Goal: Communication & Community: Answer question/provide support

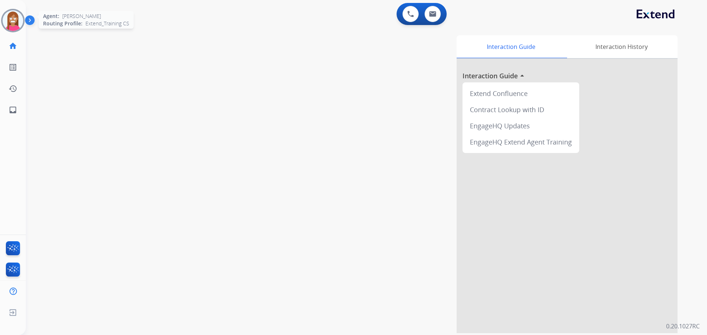
click at [12, 26] on img at bounding box center [13, 20] width 21 height 21
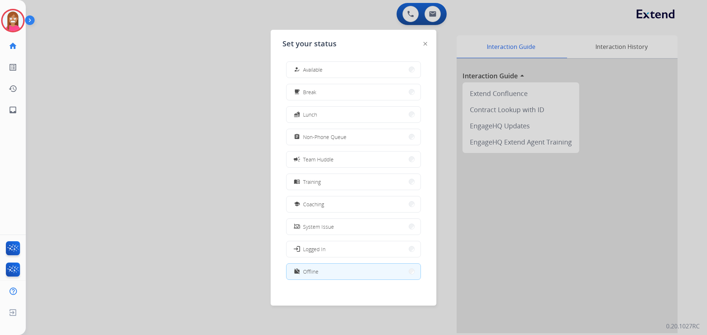
click at [320, 68] on span "Available" at bounding box center [313, 70] width 20 height 8
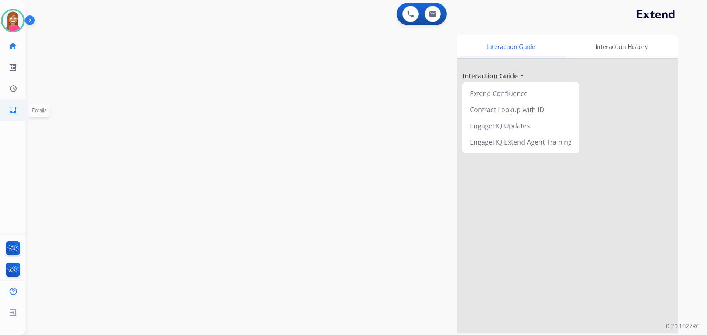
click at [5, 113] on link "inbox Emails" at bounding box center [13, 110] width 21 height 21
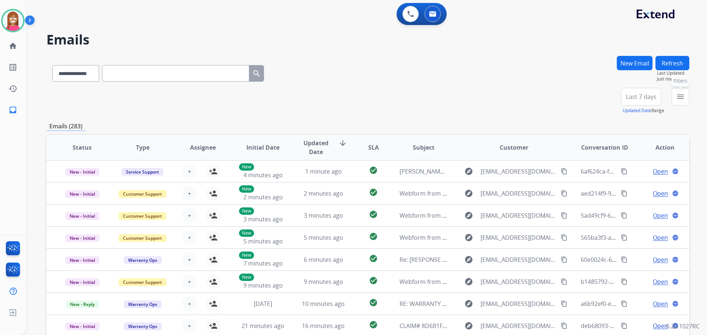
click at [685, 100] on button "menu Filters" at bounding box center [680, 97] width 18 height 18
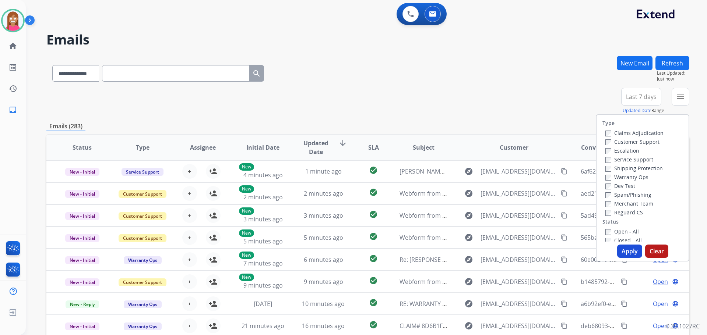
click at [623, 142] on label "Customer Support" at bounding box center [632, 141] width 54 height 7
click at [630, 166] on label "Shipping Protection" at bounding box center [633, 168] width 57 height 7
click at [607, 215] on label "Reguard CS" at bounding box center [624, 212] width 38 height 7
click at [610, 234] on label "Open - All" at bounding box center [621, 231] width 33 height 7
click at [616, 245] on div "Apply Clear" at bounding box center [642, 251] width 92 height 13
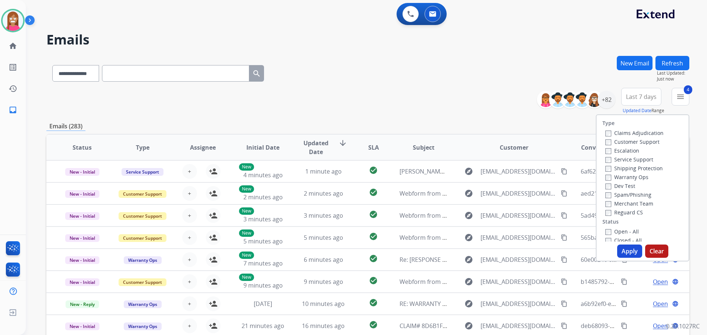
click at [620, 252] on button "Apply" at bounding box center [629, 251] width 25 height 13
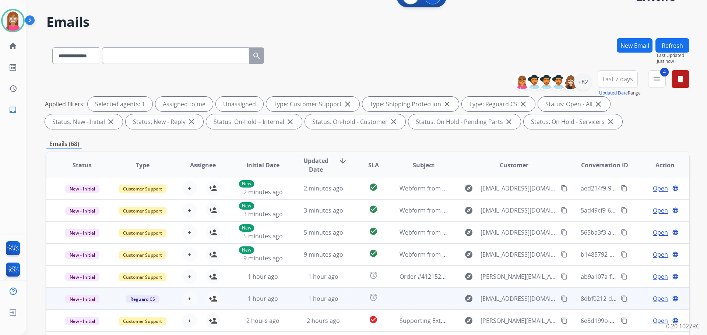
scroll to position [119, 0]
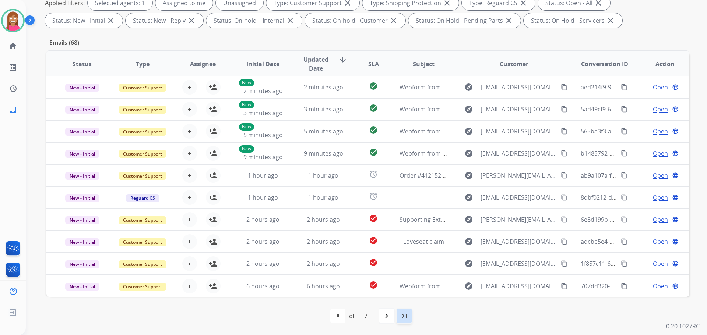
click at [404, 315] on mat-icon "last_page" at bounding box center [404, 316] width 9 height 9
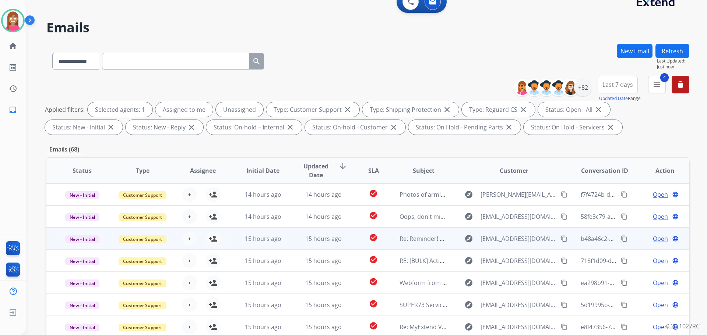
scroll to position [8, 0]
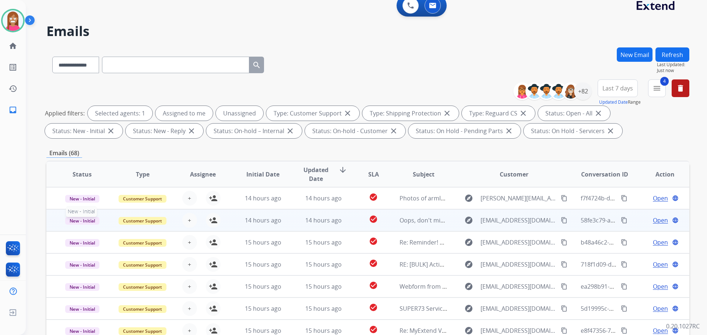
click at [77, 223] on span "New - Initial" at bounding box center [82, 221] width 34 height 8
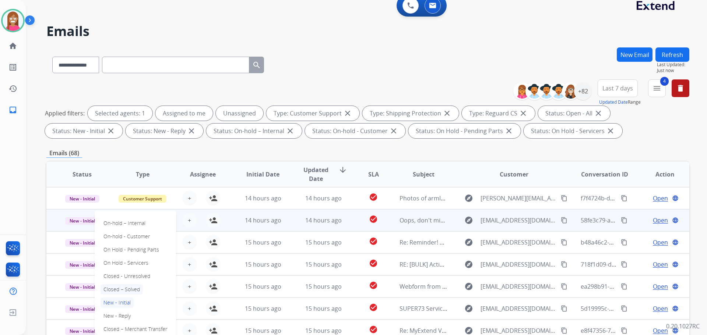
click at [107, 290] on p "Closed – Solved" at bounding box center [121, 289] width 42 height 10
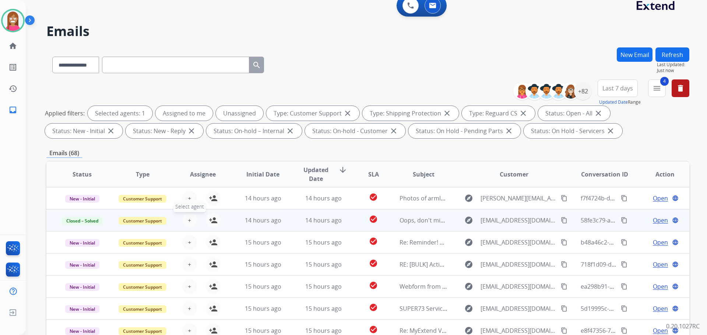
click at [188, 223] on span "+" at bounding box center [189, 220] width 3 height 9
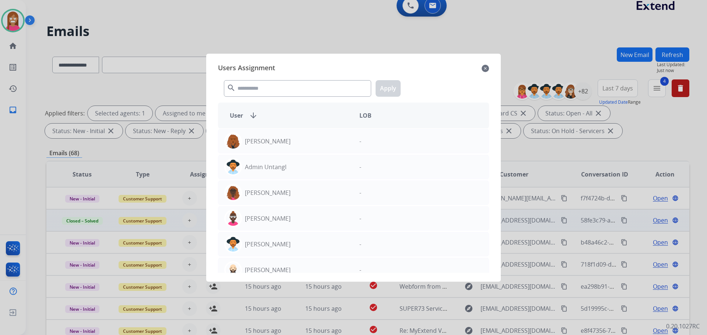
click at [483, 70] on mat-icon "close" at bounding box center [484, 68] width 7 height 9
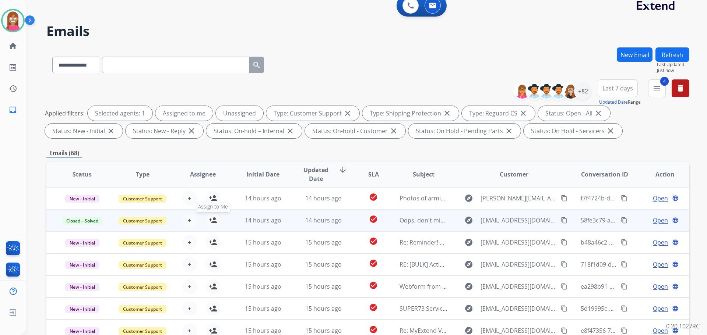
click at [213, 222] on mat-icon "person_add" at bounding box center [213, 220] width 9 height 9
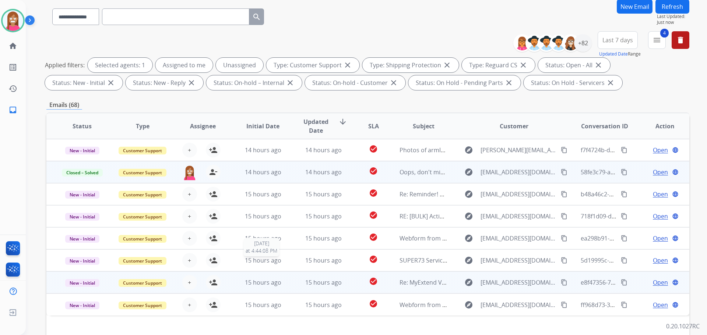
scroll to position [82, 0]
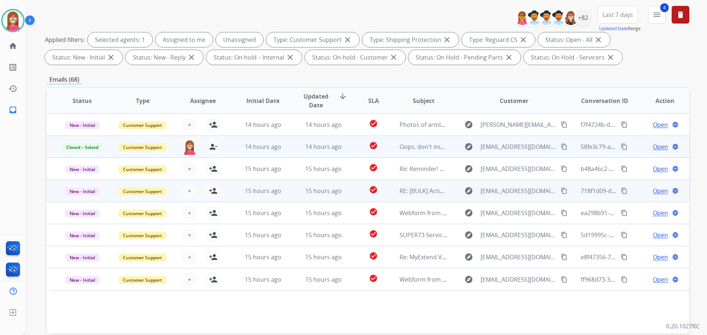
click at [287, 196] on td "15 hours ago" at bounding box center [317, 191] width 60 height 22
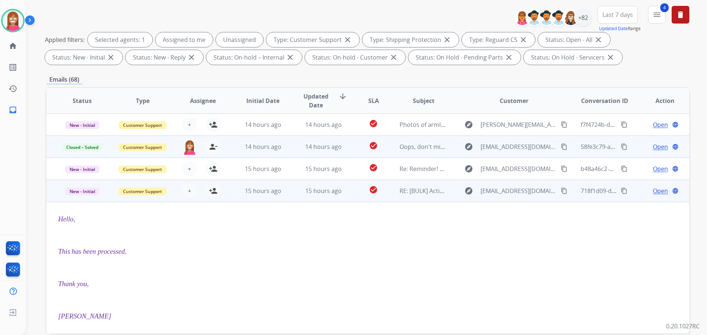
scroll to position [66, 0]
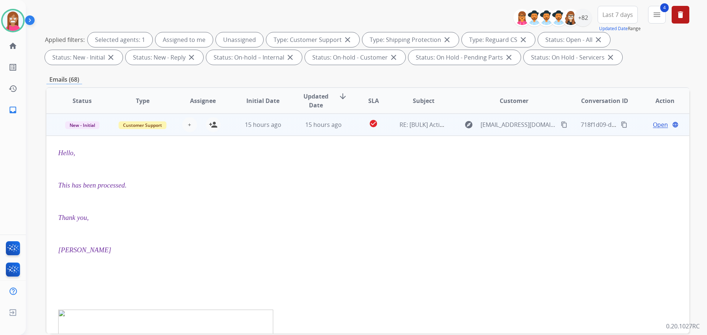
drag, startPoint x: 216, startPoint y: 125, endPoint x: 156, endPoint y: 127, distance: 60.4
click at [216, 126] on button "person_add Assign to Me" at bounding box center [213, 124] width 15 height 15
click at [95, 125] on span "New - Initial" at bounding box center [82, 125] width 34 height 8
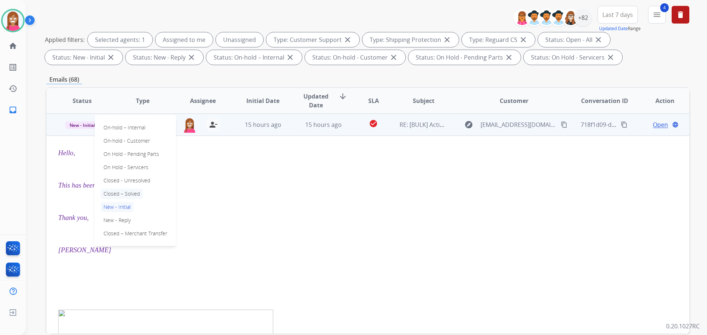
drag, startPoint x: 126, startPoint y: 194, endPoint x: 171, endPoint y: 174, distance: 48.8
click at [127, 194] on p "Closed – Solved" at bounding box center [121, 194] width 42 height 10
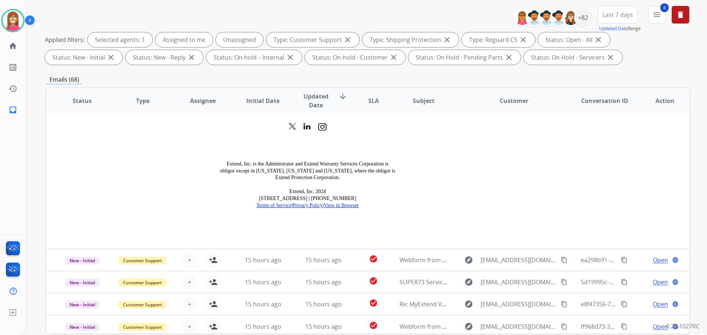
scroll to position [119, 0]
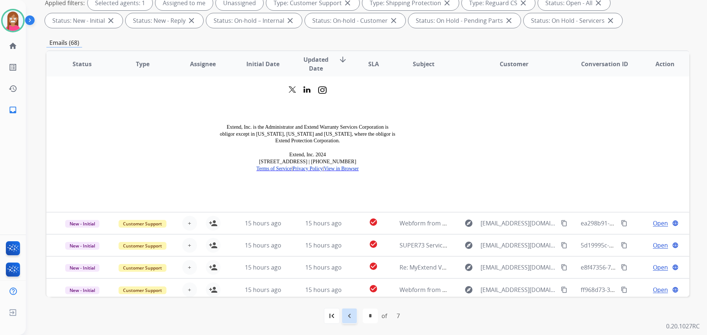
click at [347, 322] on div "navigate_before" at bounding box center [349, 316] width 16 height 16
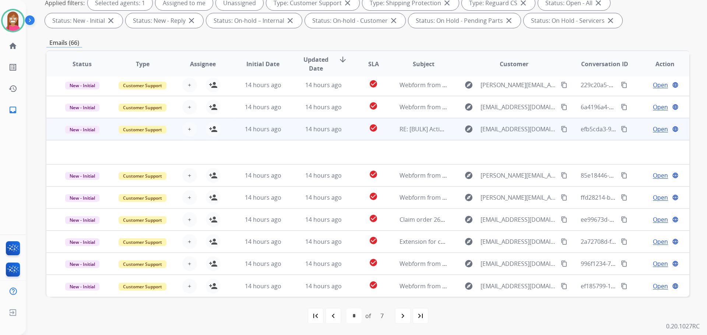
click at [292, 135] on td "14 hours ago" at bounding box center [317, 129] width 60 height 22
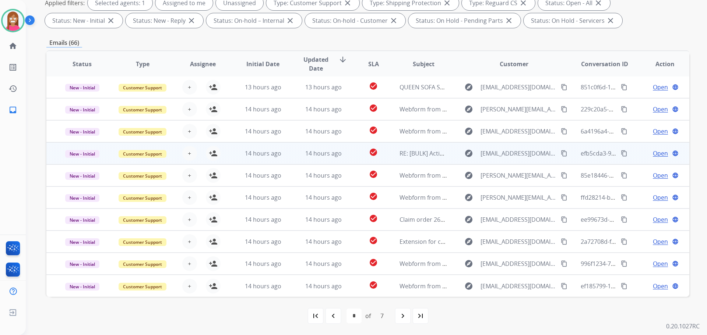
click at [293, 160] on td "14 hours ago" at bounding box center [317, 153] width 60 height 22
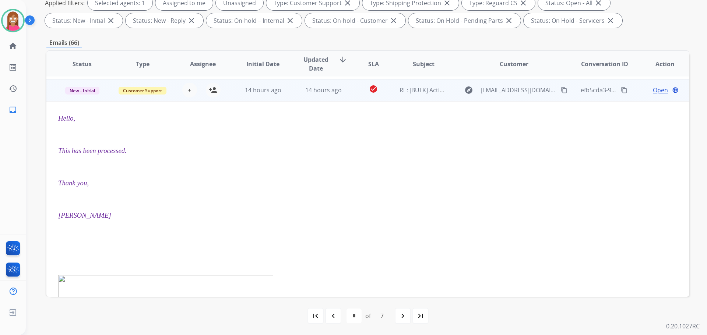
scroll to position [66, 0]
click at [212, 89] on mat-icon "person_add" at bounding box center [213, 88] width 9 height 9
click at [72, 88] on span "New - Initial" at bounding box center [82, 89] width 34 height 8
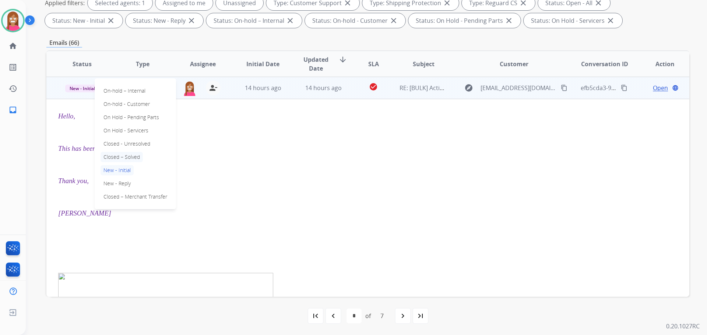
click at [113, 153] on p "Closed – Solved" at bounding box center [121, 157] width 42 height 10
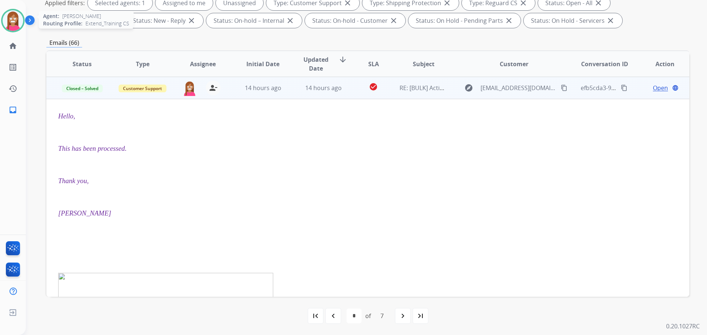
click at [8, 25] on img at bounding box center [13, 20] width 21 height 21
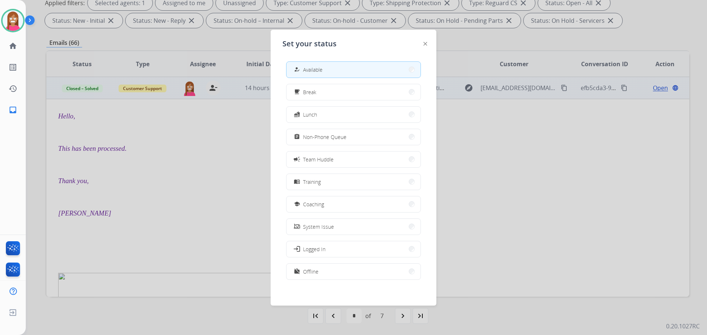
drag, startPoint x: 313, startPoint y: 204, endPoint x: 309, endPoint y: 193, distance: 11.6
click at [312, 201] on span "Coaching" at bounding box center [313, 205] width 21 height 8
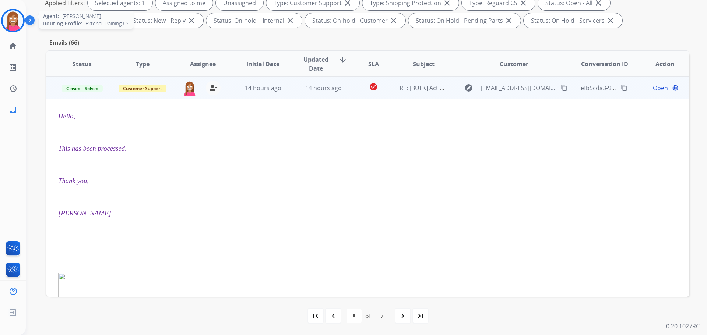
click at [9, 18] on img at bounding box center [13, 20] width 21 height 21
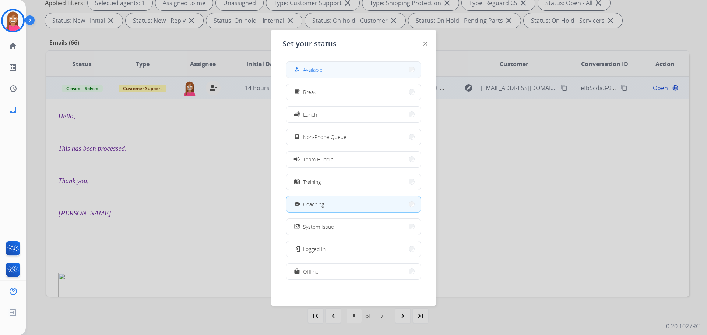
click at [308, 71] on span "Available" at bounding box center [313, 70] width 20 height 8
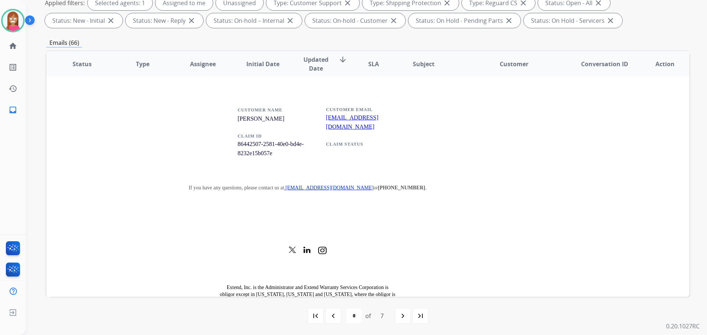
scroll to position [970, 0]
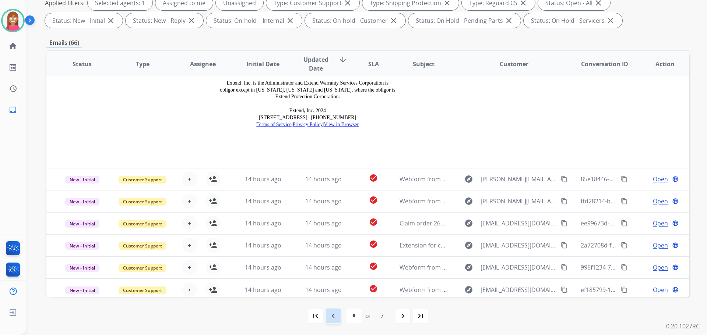
click at [329, 323] on div "navigate_before" at bounding box center [333, 316] width 16 height 16
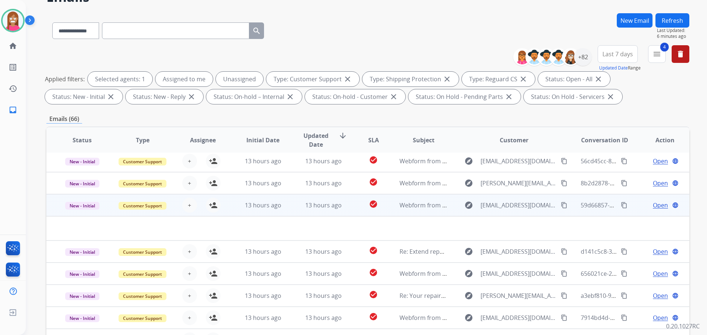
scroll to position [119, 0]
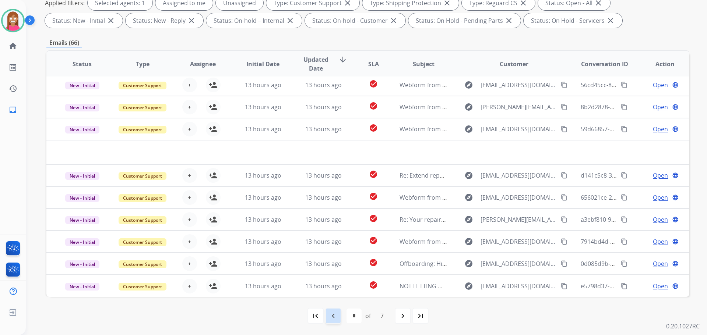
click at [330, 317] on mat-icon "navigate_before" at bounding box center [333, 316] width 9 height 9
click at [334, 310] on div "navigate_before" at bounding box center [333, 316] width 16 height 16
select select "*"
click at [335, 318] on mat-icon "navigate_before" at bounding box center [333, 316] width 9 height 9
click at [332, 317] on mat-icon "navigate_before" at bounding box center [333, 316] width 9 height 9
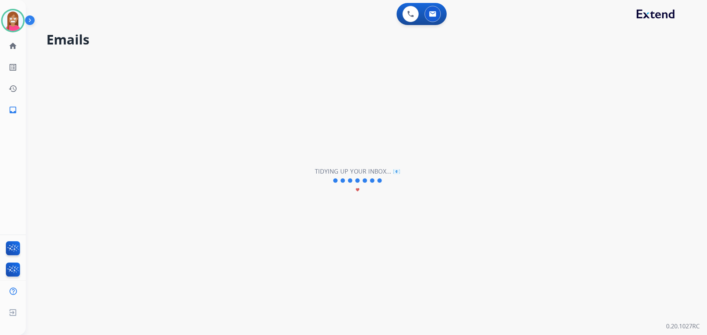
scroll to position [0, 0]
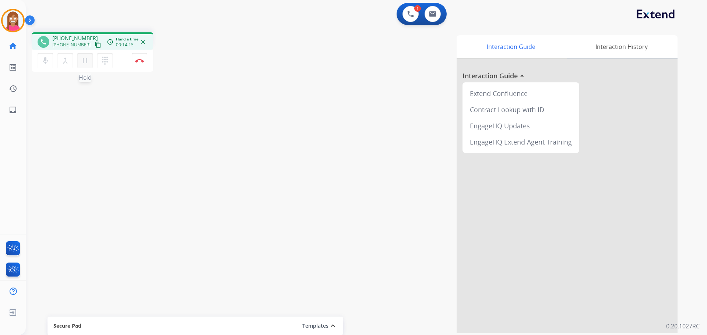
click at [85, 63] on mat-icon "pause" at bounding box center [85, 60] width 9 height 9
click at [86, 60] on mat-icon "play_arrow" at bounding box center [85, 60] width 9 height 9
click at [138, 60] on img at bounding box center [139, 61] width 9 height 4
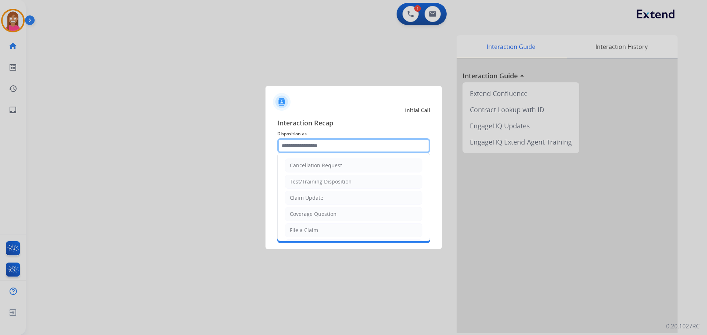
click at [286, 145] on input "text" at bounding box center [353, 145] width 153 height 15
click at [305, 231] on div "File a Claim" at bounding box center [304, 230] width 28 height 7
type input "**********"
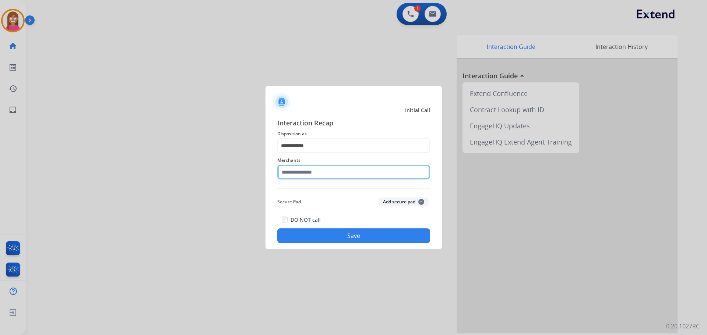
drag, startPoint x: 299, startPoint y: 170, endPoint x: 273, endPoint y: 180, distance: 27.8
click at [291, 170] on input "text" at bounding box center [353, 172] width 153 height 15
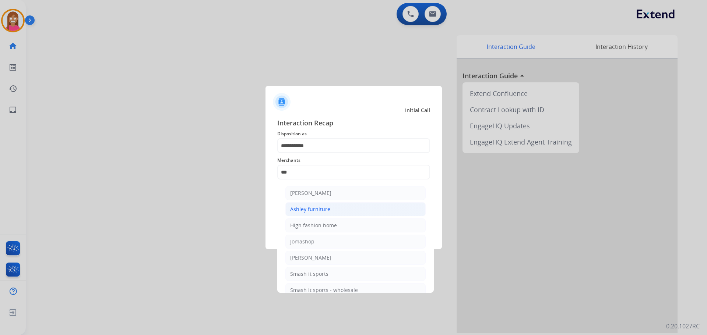
click at [310, 207] on div "Ashley furniture" at bounding box center [310, 209] width 40 height 7
type input "**********"
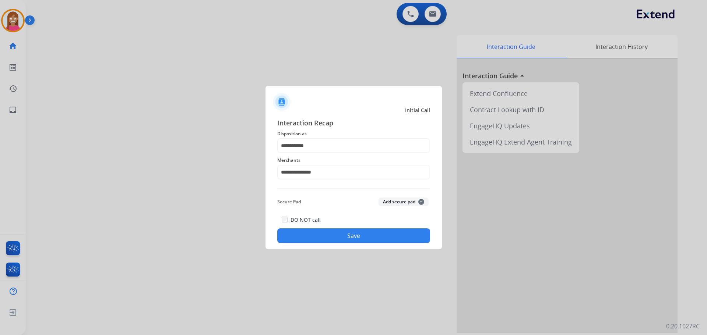
click at [303, 227] on div "DO NOT call Save" at bounding box center [353, 229] width 153 height 28
click at [302, 228] on div "DO NOT call Save" at bounding box center [353, 229] width 153 height 28
click at [301, 233] on button "Save" at bounding box center [353, 236] width 153 height 15
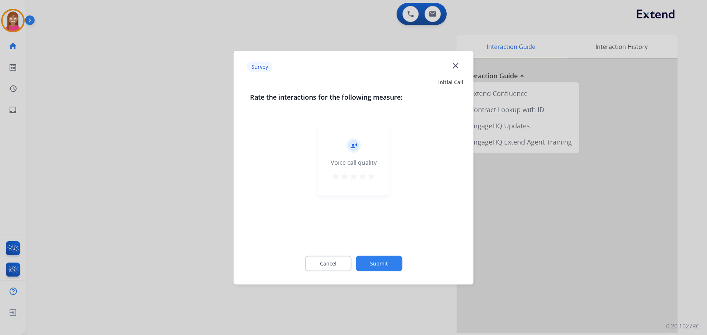
click at [459, 61] on mat-icon "close" at bounding box center [455, 66] width 10 height 10
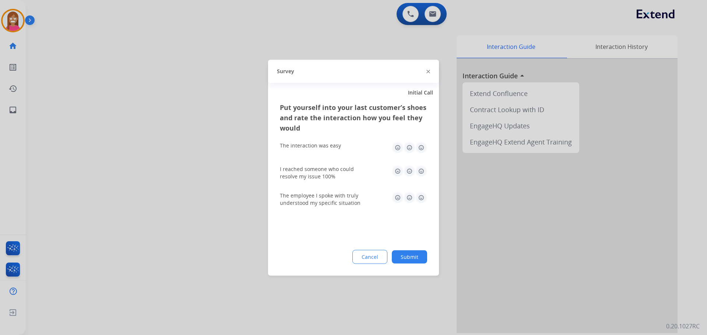
drag, startPoint x: 427, startPoint y: 72, endPoint x: 431, endPoint y: 78, distance: 7.1
click at [428, 72] on img at bounding box center [428, 72] width 4 height 4
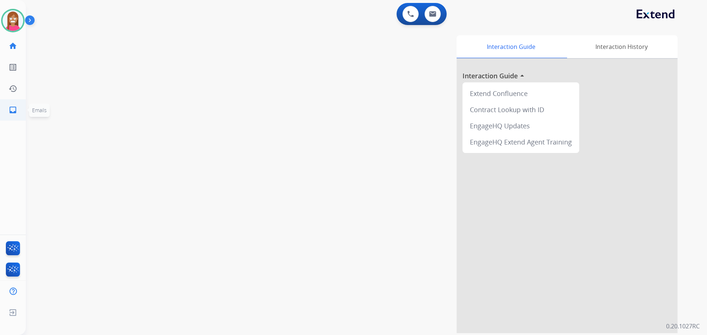
click at [7, 110] on link "inbox Emails" at bounding box center [13, 110] width 21 height 21
select select "**********"
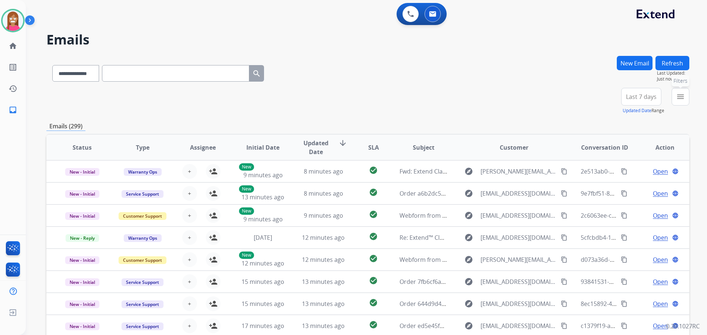
click at [677, 100] on mat-icon "menu" at bounding box center [680, 96] width 9 height 9
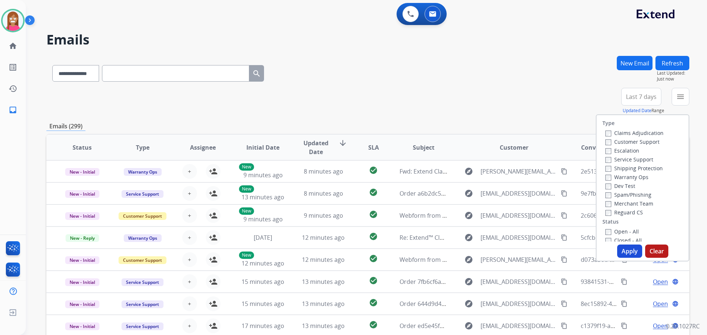
click at [612, 142] on label "Customer Support" at bounding box center [632, 141] width 54 height 7
click at [622, 170] on label "Shipping Protection" at bounding box center [633, 168] width 57 height 7
click at [614, 213] on label "Reguard CS" at bounding box center [624, 212] width 38 height 7
click at [618, 230] on label "Open - All" at bounding box center [621, 231] width 33 height 7
click at [624, 249] on button "Apply" at bounding box center [629, 251] width 25 height 13
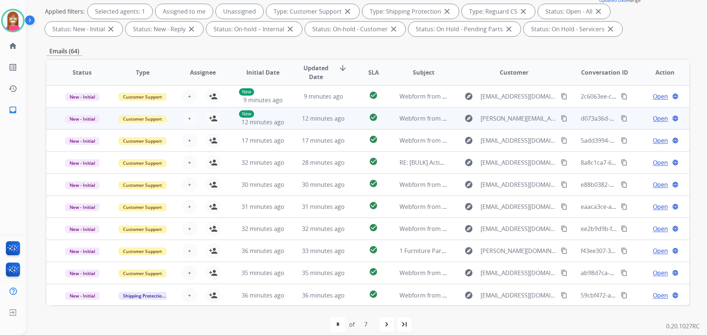
scroll to position [1, 0]
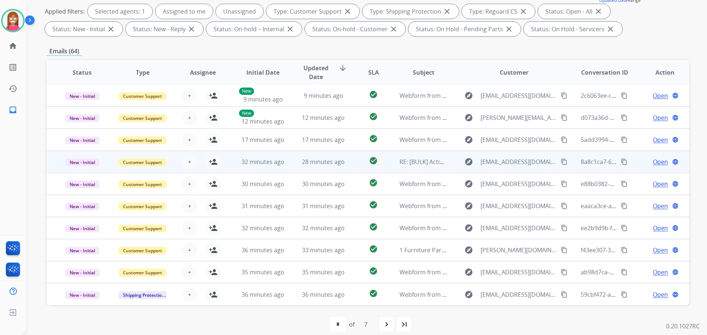
click at [287, 164] on td "28 minutes ago" at bounding box center [317, 162] width 60 height 22
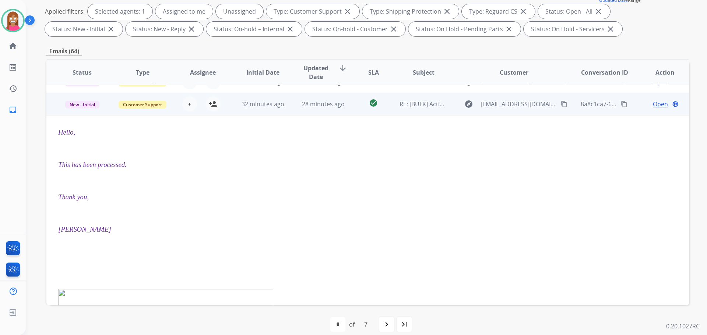
scroll to position [66, 0]
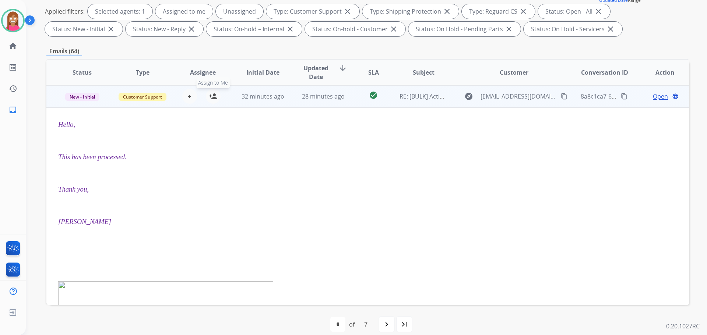
drag, startPoint x: 213, startPoint y: 98, endPoint x: 208, endPoint y: 98, distance: 4.8
click at [212, 98] on mat-icon "person_add" at bounding box center [213, 96] width 9 height 9
click at [77, 96] on span "New - Initial" at bounding box center [82, 97] width 34 height 8
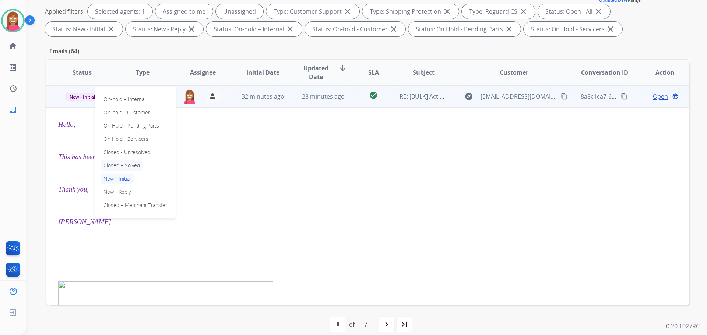
click at [111, 161] on p "Closed – Solved" at bounding box center [121, 165] width 42 height 10
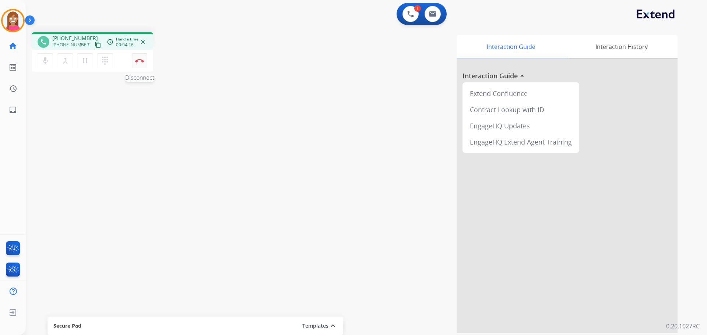
click at [137, 57] on button "Disconnect" at bounding box center [139, 60] width 15 height 15
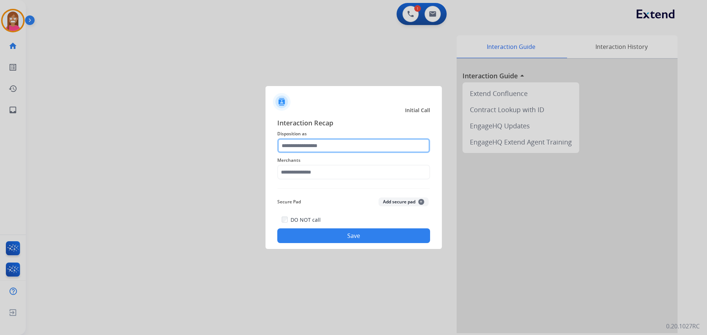
click at [301, 151] on input "text" at bounding box center [353, 145] width 153 height 15
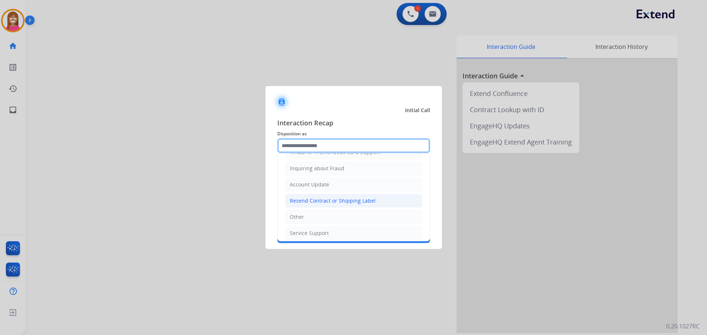
scroll to position [74, 0]
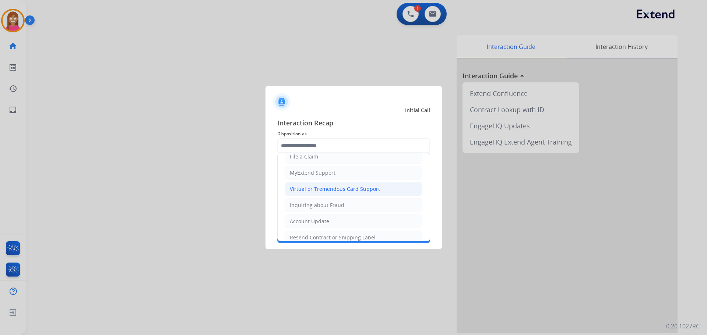
click at [314, 188] on div "Virtual or Tremendous Card Support" at bounding box center [335, 188] width 90 height 7
type input "**********"
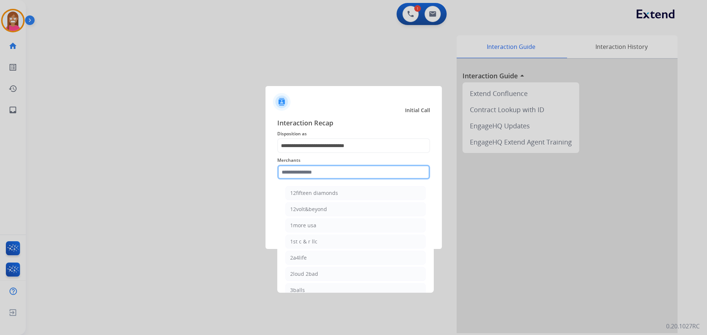
click at [287, 174] on input "text" at bounding box center [353, 172] width 153 height 15
click at [296, 187] on li "Bed bath & beyond" at bounding box center [355, 193] width 140 height 14
type input "**********"
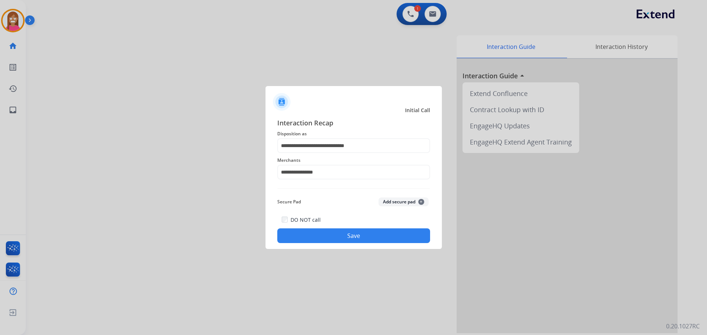
click at [341, 236] on button "Save" at bounding box center [353, 236] width 153 height 15
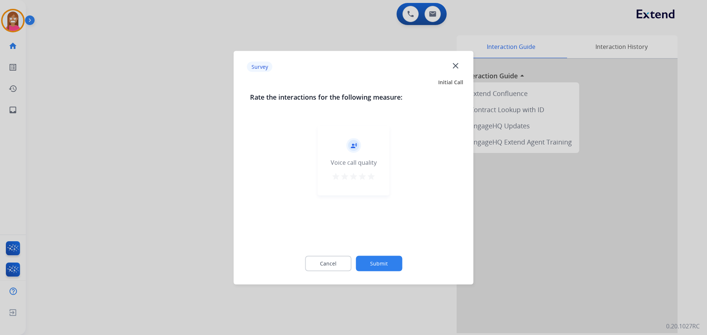
click at [456, 67] on mat-icon "close" at bounding box center [455, 66] width 10 height 10
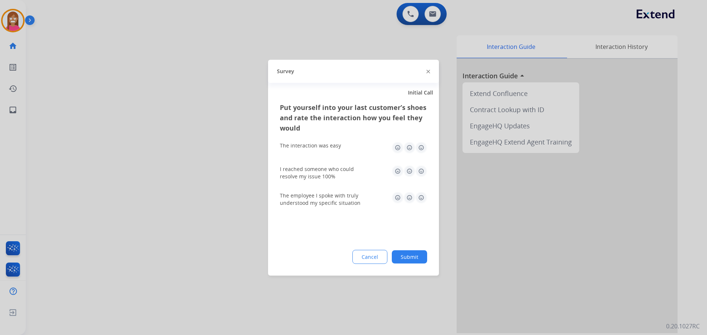
click at [427, 71] on img at bounding box center [428, 72] width 4 height 4
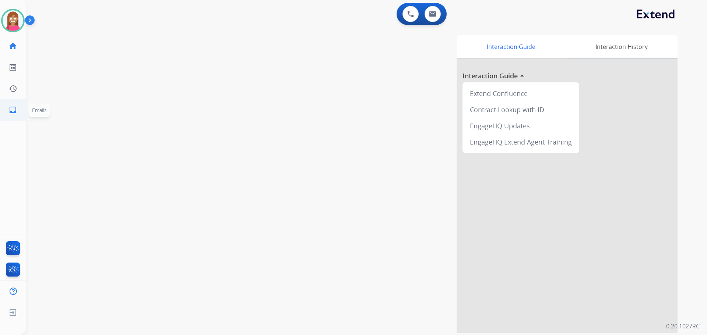
click at [12, 110] on mat-icon "inbox" at bounding box center [12, 110] width 9 height 9
select select "**********"
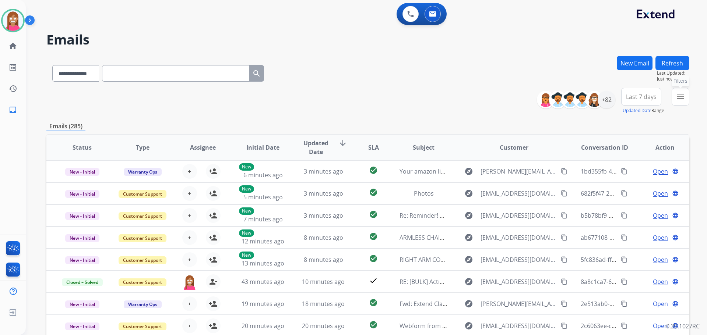
click at [680, 102] on button "menu Filters" at bounding box center [680, 97] width 18 height 18
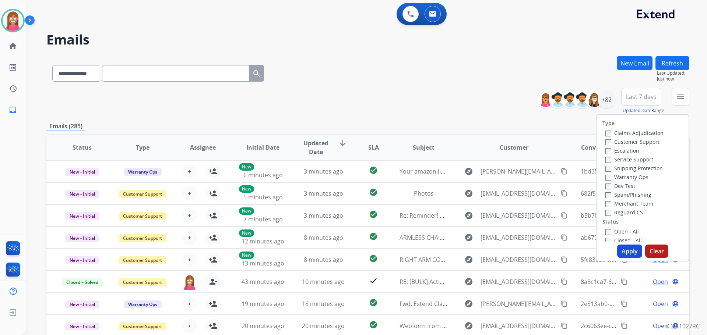
click at [631, 141] on label "Customer Support" at bounding box center [632, 141] width 54 height 7
click at [626, 170] on label "Shipping Protection" at bounding box center [633, 168] width 57 height 7
click at [616, 213] on label "Reguard CS" at bounding box center [624, 212] width 38 height 7
click at [613, 230] on label "Open - All" at bounding box center [621, 231] width 33 height 7
click at [623, 252] on button "Apply" at bounding box center [629, 251] width 25 height 13
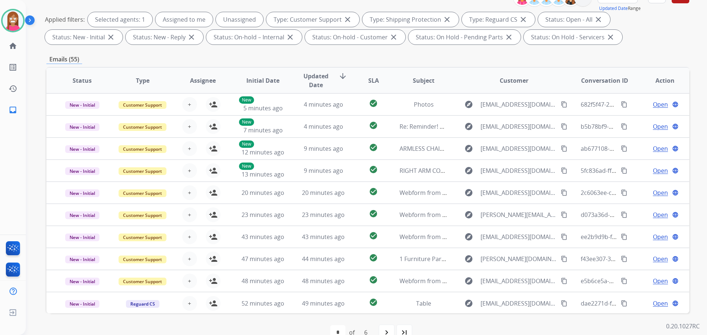
scroll to position [119, 0]
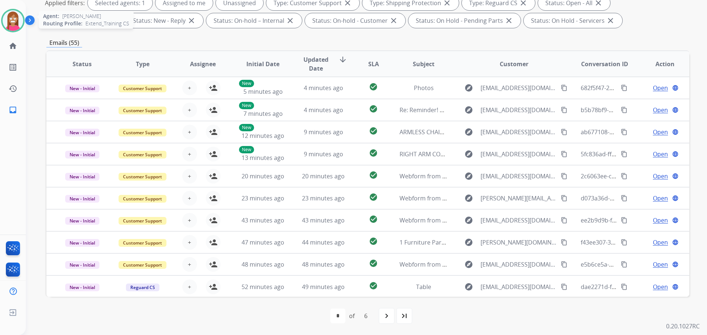
click at [6, 18] on img at bounding box center [13, 20] width 21 height 21
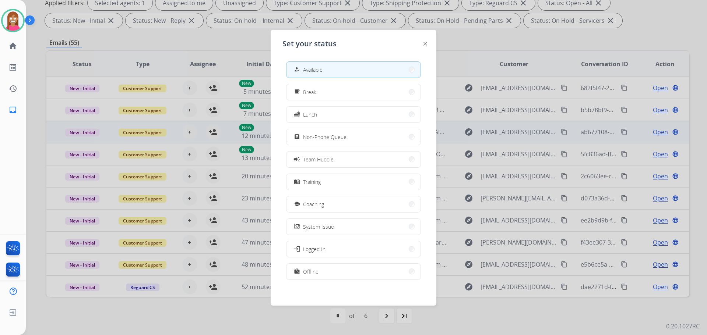
click at [316, 139] on span "Non-Phone Queue" at bounding box center [324, 137] width 43 height 8
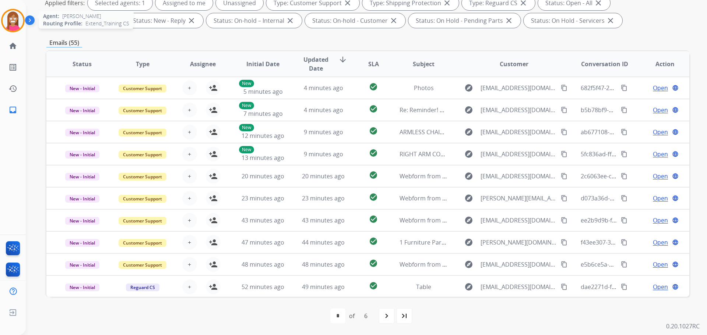
click at [11, 14] on img at bounding box center [13, 20] width 21 height 21
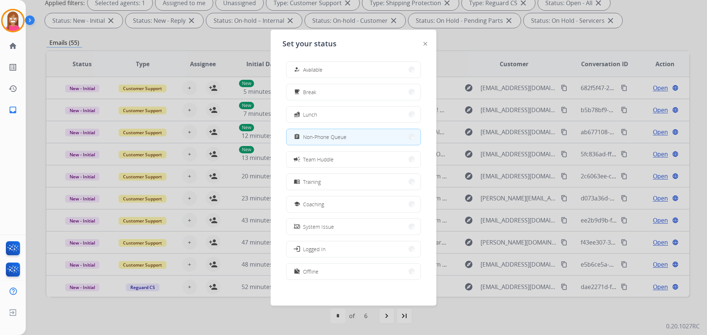
click at [318, 68] on span "Available" at bounding box center [313, 70] width 20 height 8
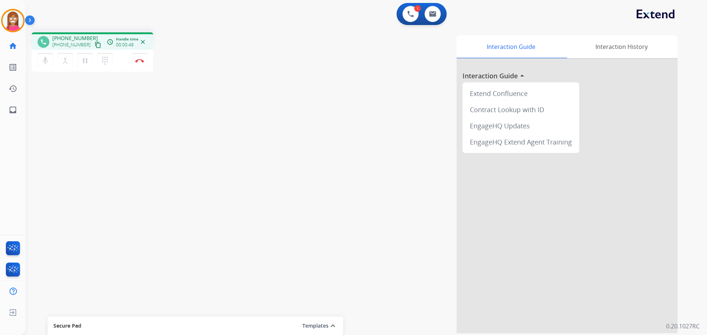
click at [95, 46] on mat-icon "content_copy" at bounding box center [98, 45] width 7 height 7
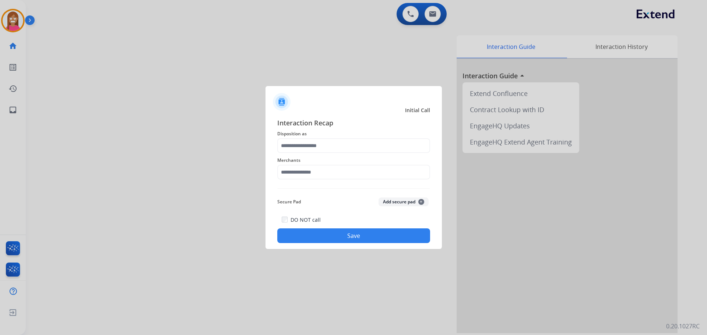
click at [330, 135] on span "Disposition as" at bounding box center [353, 134] width 153 height 9
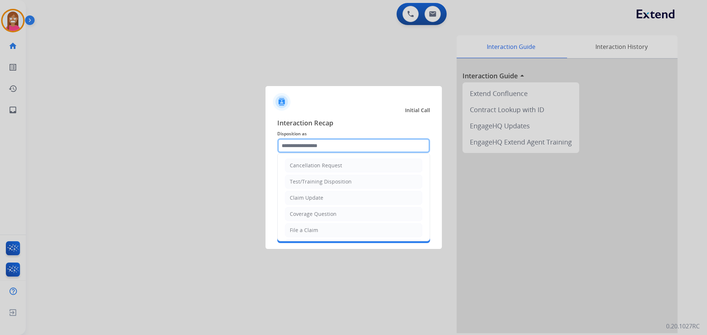
click at [328, 145] on input "text" at bounding box center [353, 145] width 153 height 15
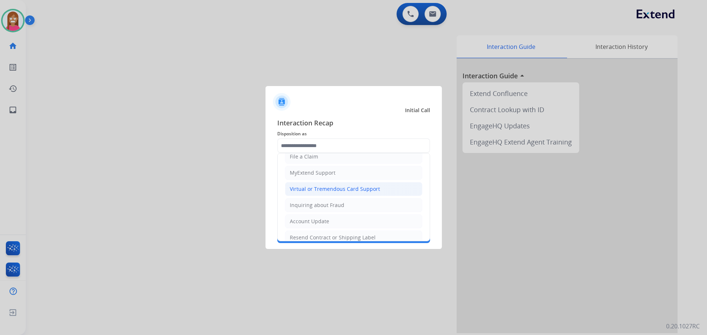
click at [299, 191] on div "Virtual or Tremendous Card Support" at bounding box center [335, 188] width 90 height 7
type input "**********"
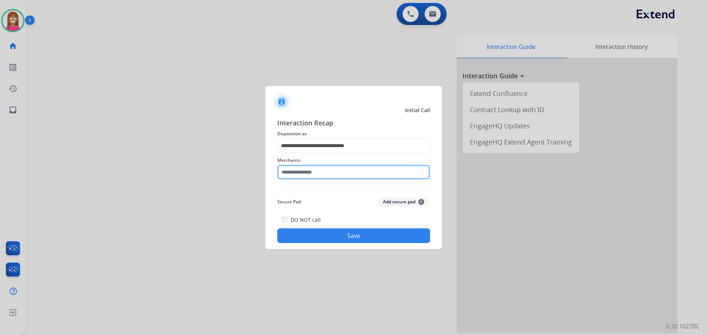
click at [295, 174] on input "text" at bounding box center [353, 172] width 153 height 15
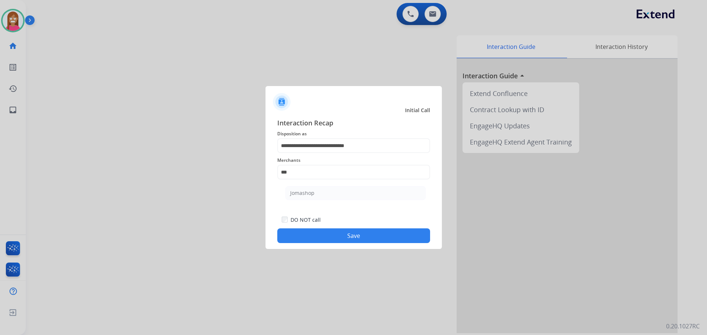
click at [346, 196] on li "Jomashop" at bounding box center [355, 193] width 140 height 14
type input "********"
click at [364, 241] on button "Save" at bounding box center [353, 236] width 153 height 15
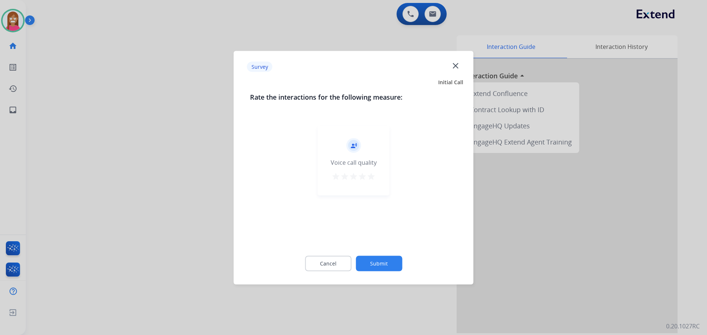
click at [454, 64] on mat-icon "close" at bounding box center [455, 66] width 10 height 10
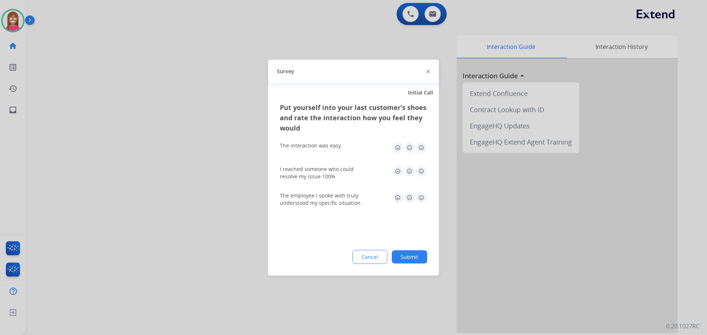
click at [428, 70] on img at bounding box center [428, 72] width 4 height 4
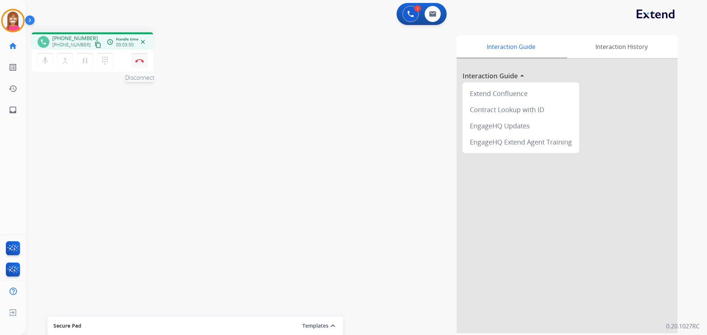
click at [142, 63] on button "Disconnect" at bounding box center [139, 60] width 15 height 15
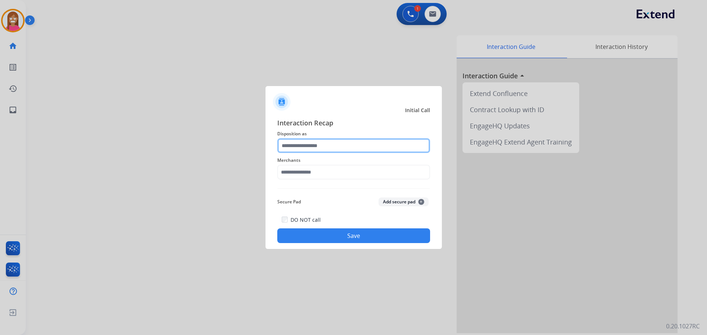
click at [291, 147] on input "text" at bounding box center [353, 145] width 153 height 15
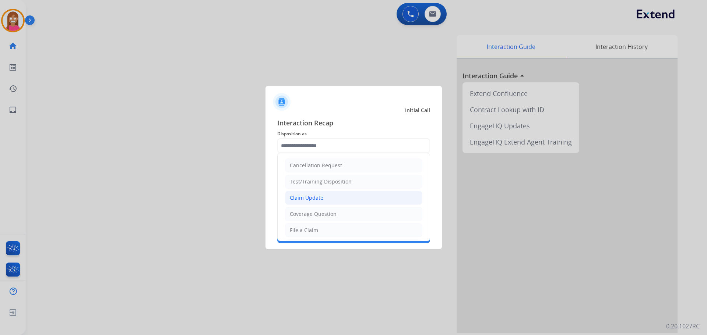
click at [298, 197] on div "Claim Update" at bounding box center [306, 197] width 33 height 7
type input "**********"
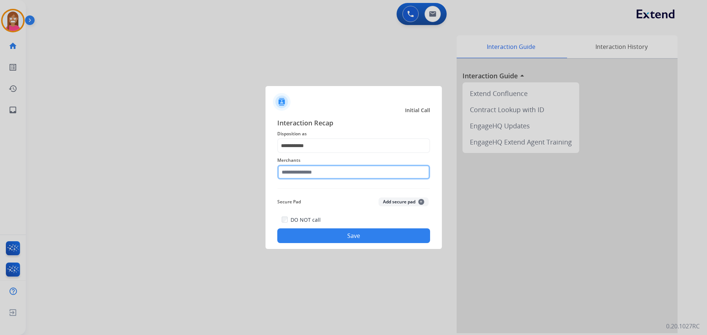
click at [297, 171] on input "text" at bounding box center [353, 172] width 153 height 15
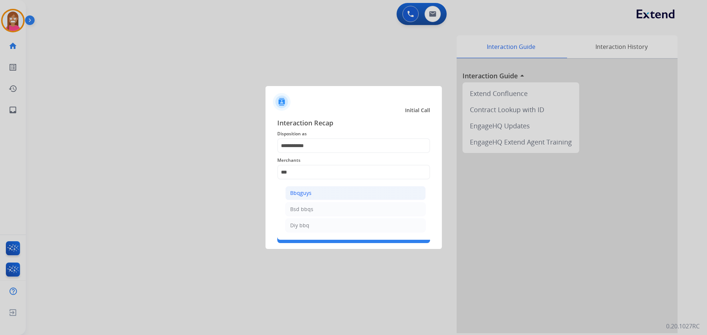
drag, startPoint x: 294, startPoint y: 191, endPoint x: 354, endPoint y: 246, distance: 81.0
click at [294, 192] on div "Bbqguys" at bounding box center [300, 193] width 21 height 7
type input "*******"
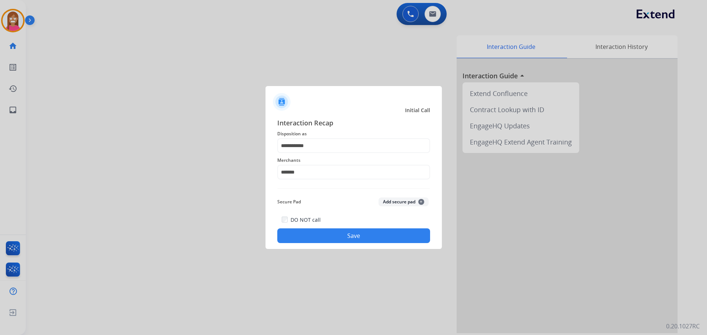
click at [361, 233] on button "Save" at bounding box center [353, 236] width 153 height 15
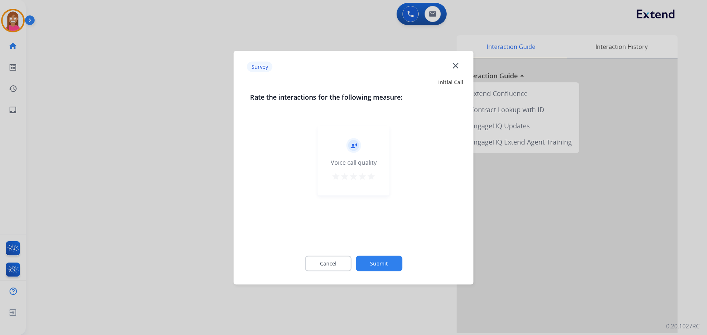
click at [455, 65] on mat-icon "close" at bounding box center [455, 66] width 10 height 10
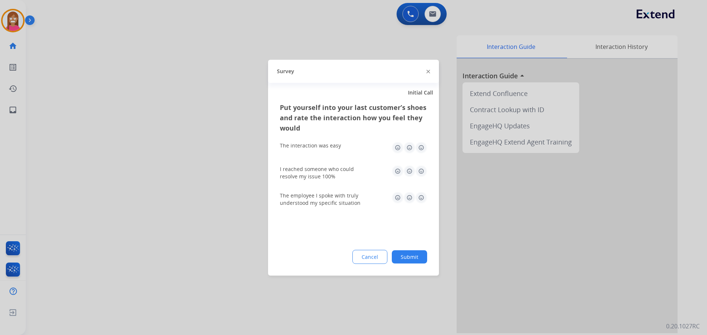
click at [427, 73] on img at bounding box center [428, 72] width 4 height 4
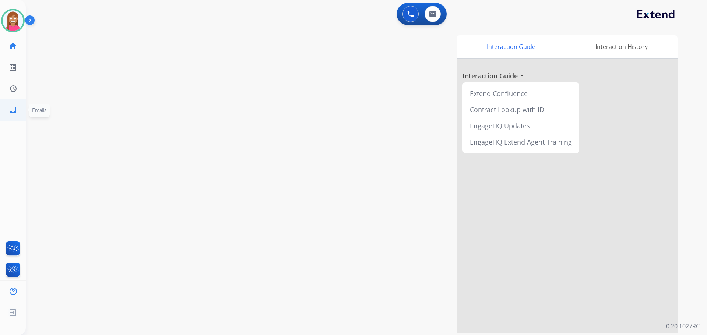
click at [16, 107] on mat-icon "inbox" at bounding box center [12, 110] width 9 height 9
select select "**********"
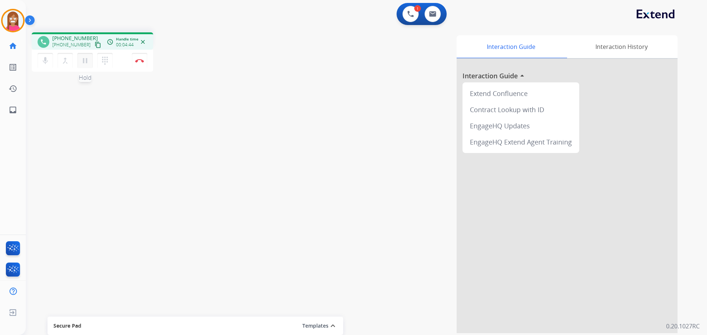
click at [81, 64] on mat-icon "pause" at bounding box center [85, 60] width 9 height 9
click at [82, 63] on mat-icon "play_arrow" at bounding box center [85, 60] width 9 height 9
click at [84, 64] on mat-icon "pause" at bounding box center [85, 60] width 9 height 9
click at [87, 65] on button "play_arrow Hold" at bounding box center [84, 60] width 15 height 15
click at [84, 63] on mat-icon "pause" at bounding box center [85, 60] width 9 height 9
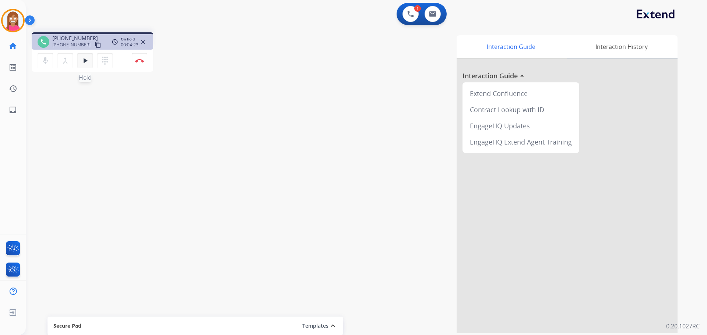
click at [87, 61] on mat-icon "play_arrow" at bounding box center [85, 60] width 9 height 9
click at [141, 65] on button "Disconnect" at bounding box center [139, 60] width 15 height 15
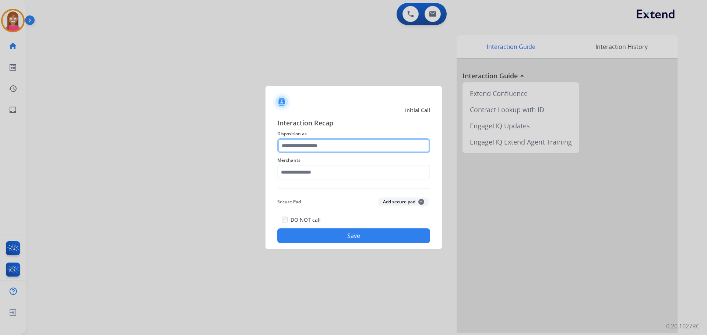
click at [301, 149] on input "text" at bounding box center [353, 145] width 153 height 15
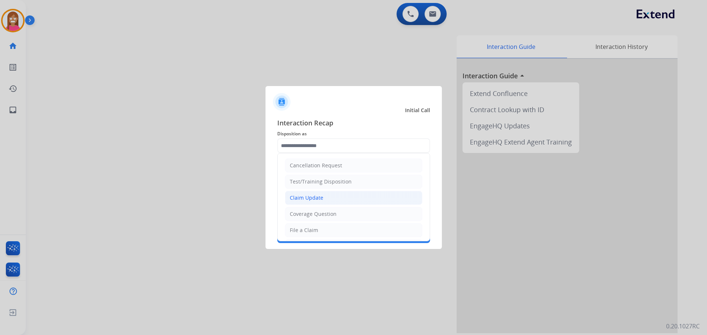
click at [321, 194] on li "Claim Update" at bounding box center [353, 198] width 137 height 14
type input "**********"
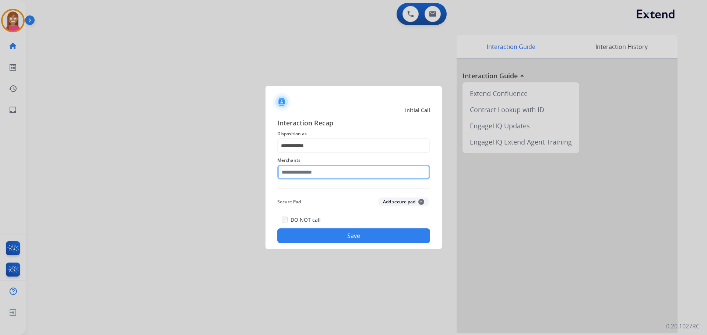
click at [278, 171] on input "text" at bounding box center [353, 172] width 153 height 15
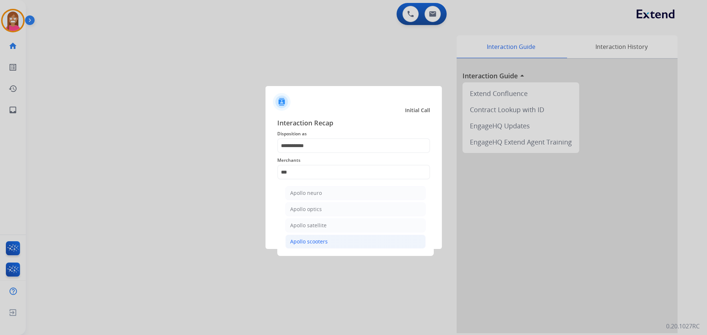
click at [295, 240] on div "Apollo scooters" at bounding box center [309, 241] width 38 height 7
type input "**********"
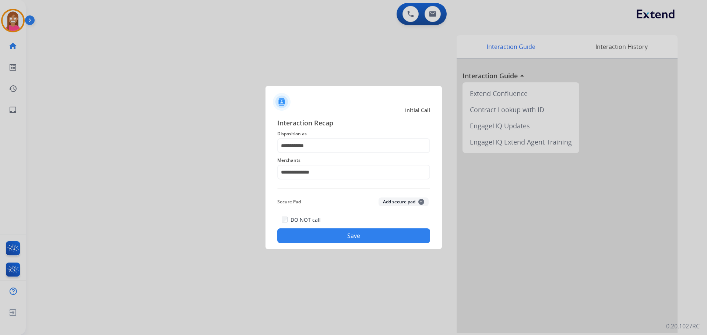
drag, startPoint x: 305, startPoint y: 237, endPoint x: 306, endPoint y: 242, distance: 5.3
click at [306, 242] on button "Save" at bounding box center [353, 236] width 153 height 15
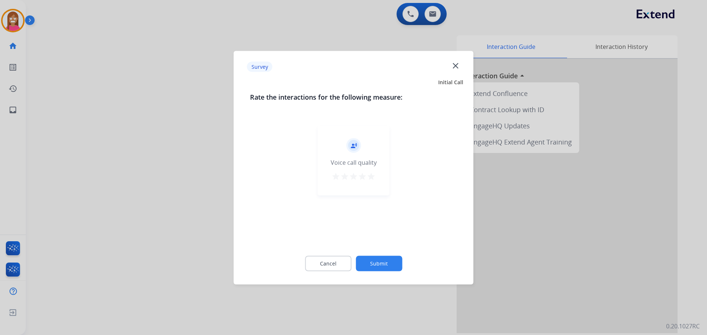
click at [461, 65] on div "Survey close" at bounding box center [353, 66] width 231 height 23
click at [454, 67] on mat-icon "close" at bounding box center [455, 66] width 10 height 10
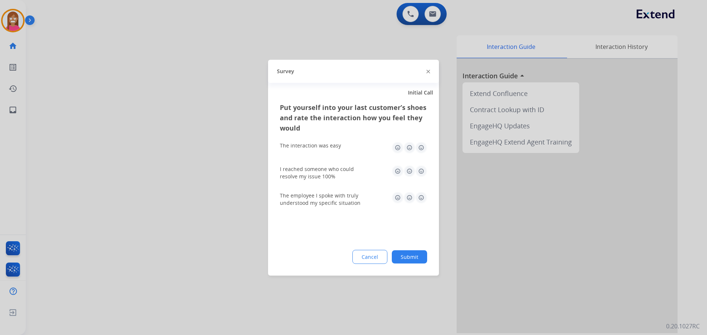
click at [457, 67] on div at bounding box center [353, 167] width 707 height 335
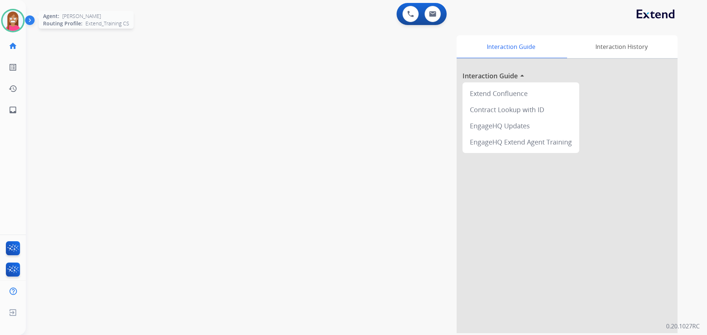
drag, startPoint x: 8, startPoint y: 22, endPoint x: 15, endPoint y: 26, distance: 8.3
click at [9, 22] on img at bounding box center [13, 20] width 21 height 21
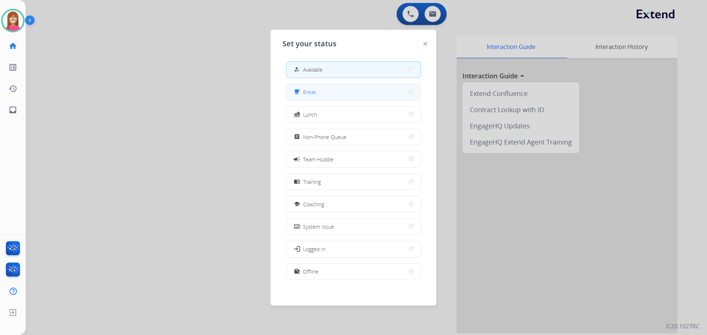
click at [311, 96] on span "Break" at bounding box center [309, 92] width 13 height 8
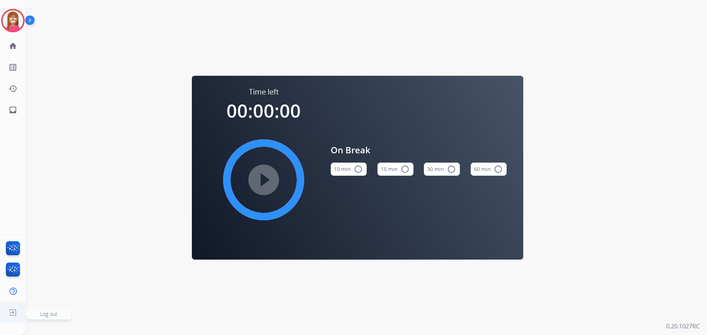
click at [18, 318] on img at bounding box center [12, 313] width 13 height 14
